Goal: Information Seeking & Learning: Check status

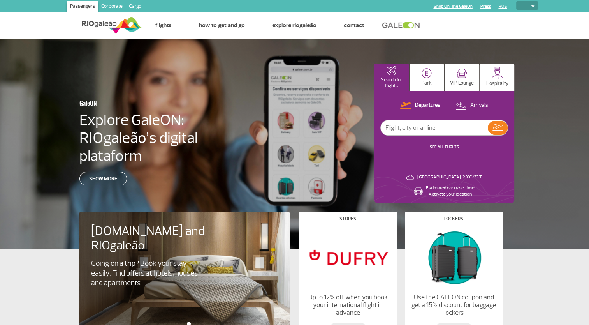
click at [512, 26] on ul "Home Page Flights How to get and go Explore RIOgaleão Contact" at bounding box center [340, 25] width 396 height 26
click at [534, 5] on img at bounding box center [533, 6] width 4 height 2
click at [532, 7] on select "PT ENG ESP" at bounding box center [527, 5] width 22 height 9
select select "en"
click at [516, 1] on select "PT ENG ESP" at bounding box center [527, 5] width 22 height 9
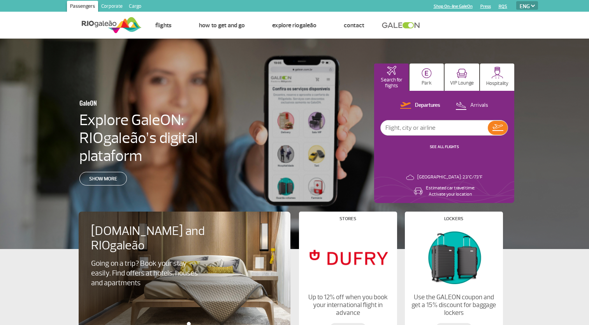
select select "en"
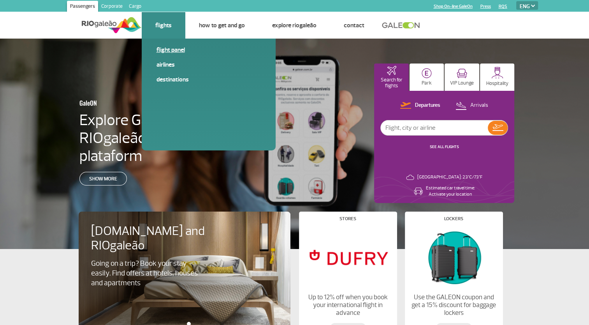
click at [171, 49] on link "Flight panel" at bounding box center [209, 50] width 104 height 9
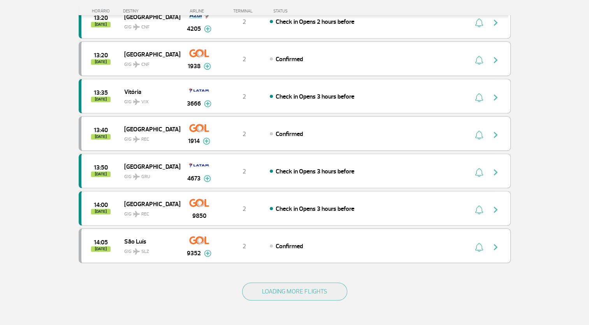
scroll to position [623, 0]
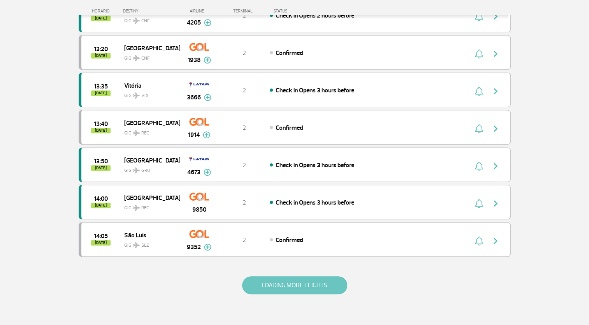
click at [306, 279] on button "LOADING MORE FLIGHTS" at bounding box center [294, 285] width 105 height 18
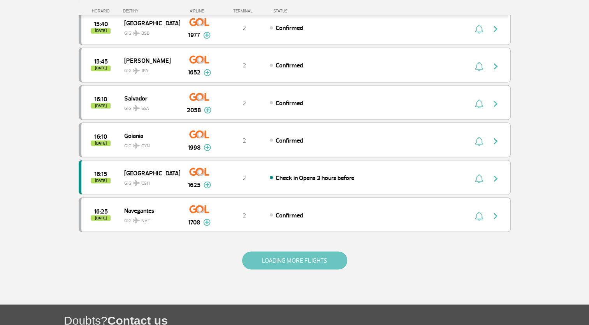
scroll to position [1402, 0]
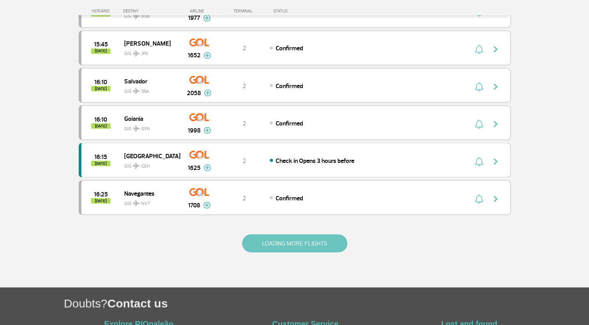
click at [287, 234] on button "LOADING MORE FLIGHTS" at bounding box center [294, 243] width 105 height 18
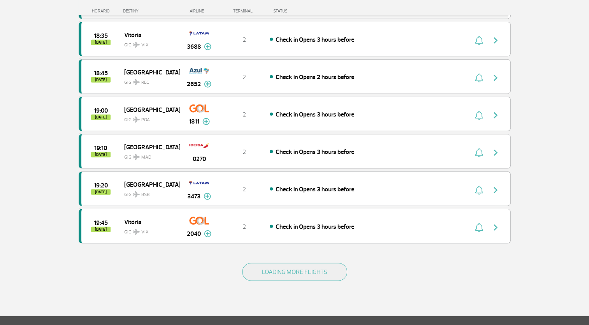
scroll to position [2142, 0]
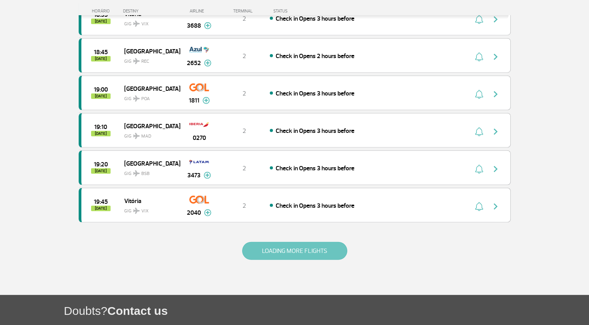
click at [291, 242] on button "LOADING MORE FLIGHTS" at bounding box center [294, 251] width 105 height 18
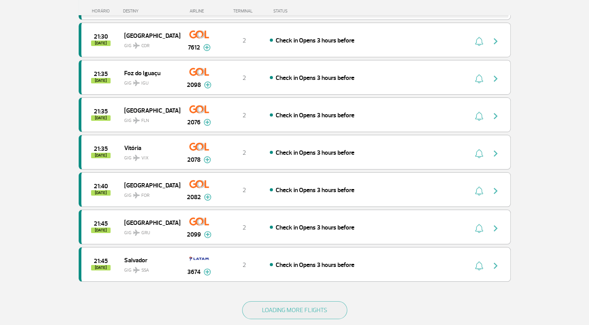
scroll to position [2843, 0]
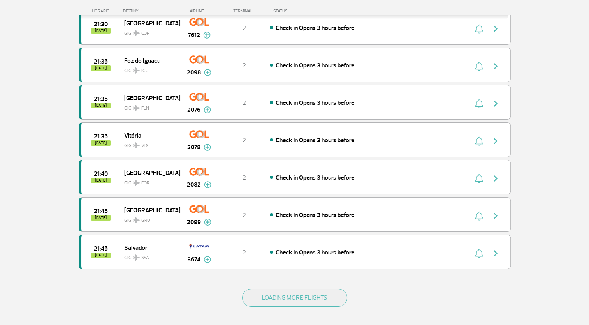
click at [290, 284] on div "LOADING MORE FLIGHTS" at bounding box center [295, 310] width 432 height 63
click at [295, 289] on button "LOADING MORE FLIGHTS" at bounding box center [294, 298] width 105 height 18
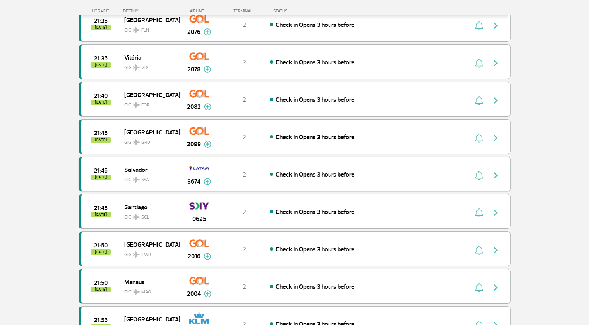
scroll to position [2998, 0]
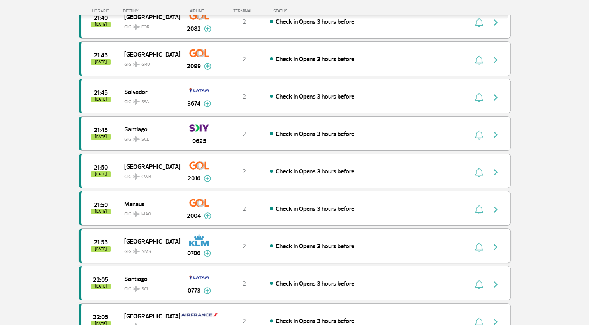
click at [494, 242] on img "button" at bounding box center [495, 246] width 9 height 9
